Goal: Check status: Check status

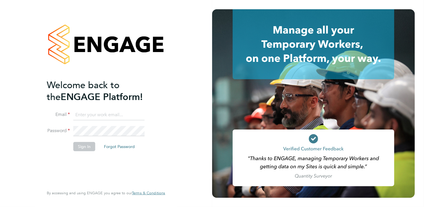
type input "liam.hargate@coyles.co.uk"
click at [87, 146] on button "Sign In" at bounding box center [84, 146] width 22 height 9
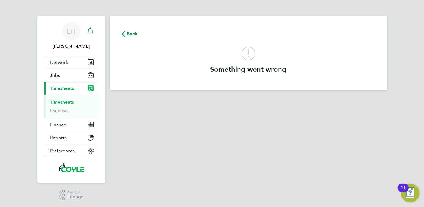
click at [91, 34] on icon "Main navigation" at bounding box center [90, 34] width 1 height 1
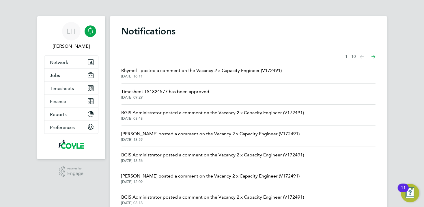
click at [134, 94] on span "Timesheet TS1824577 has been approved" at bounding box center [166, 91] width 88 height 7
